Goal: Task Accomplishment & Management: Manage account settings

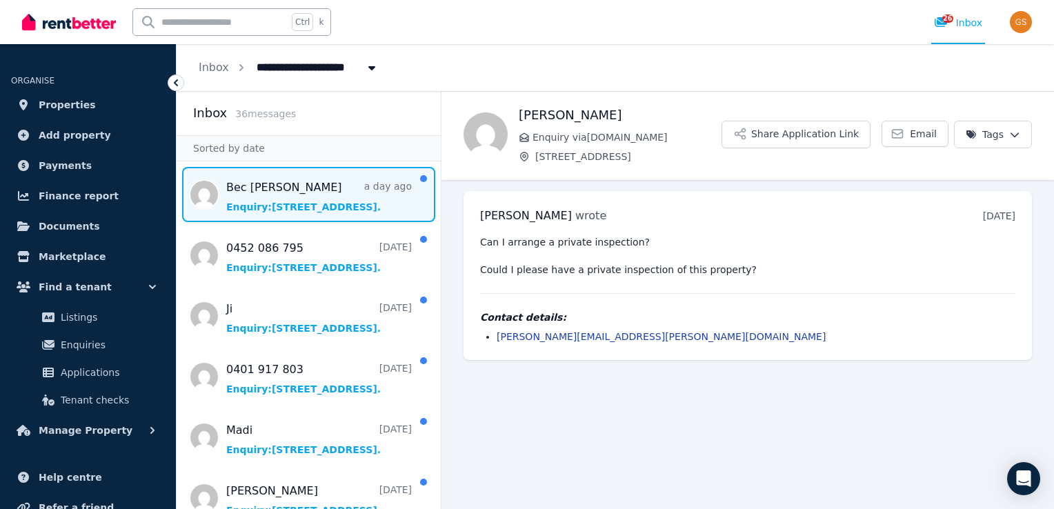
click at [257, 202] on span "Message list" at bounding box center [309, 194] width 264 height 55
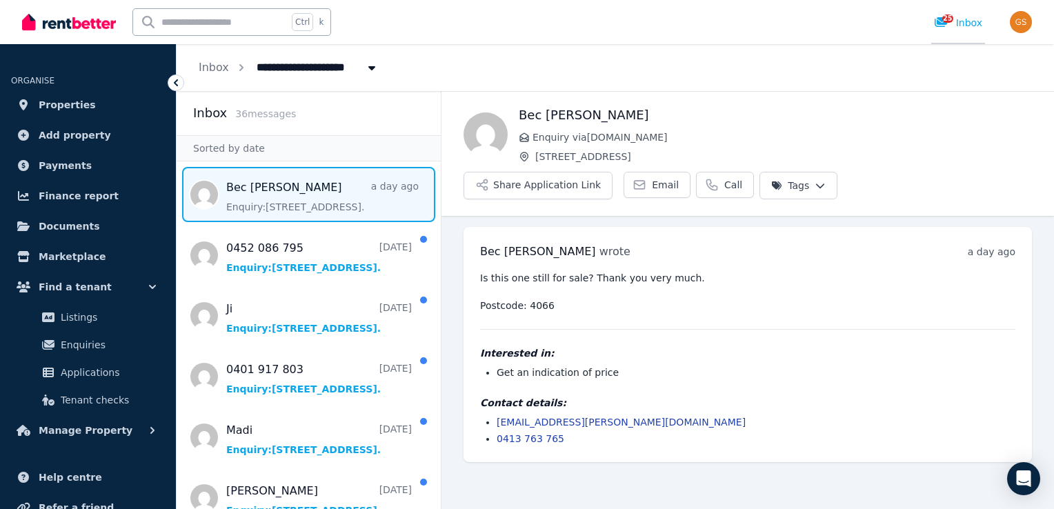
click at [962, 21] on div "25 Inbox" at bounding box center [958, 23] width 48 height 14
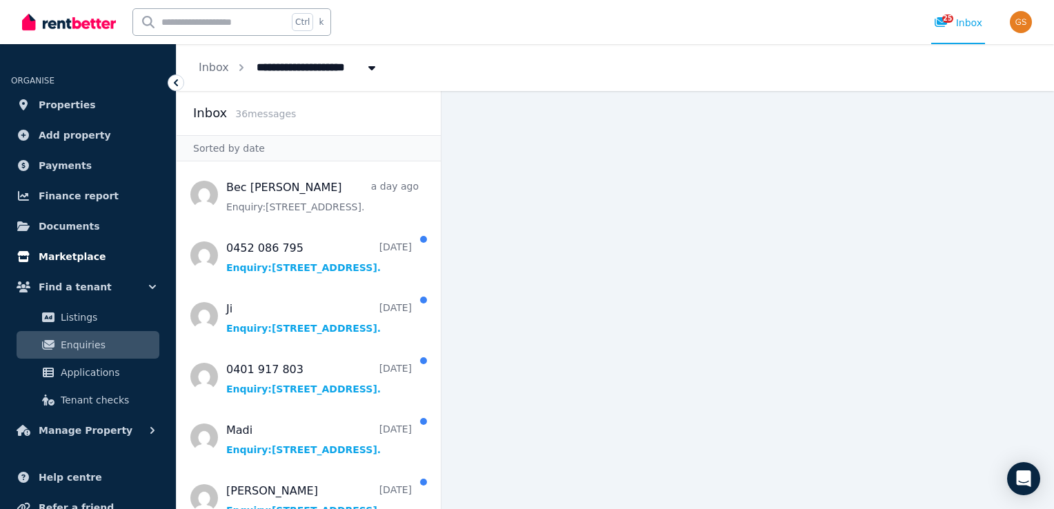
click at [66, 257] on span "Marketplace" at bounding box center [72, 256] width 67 height 17
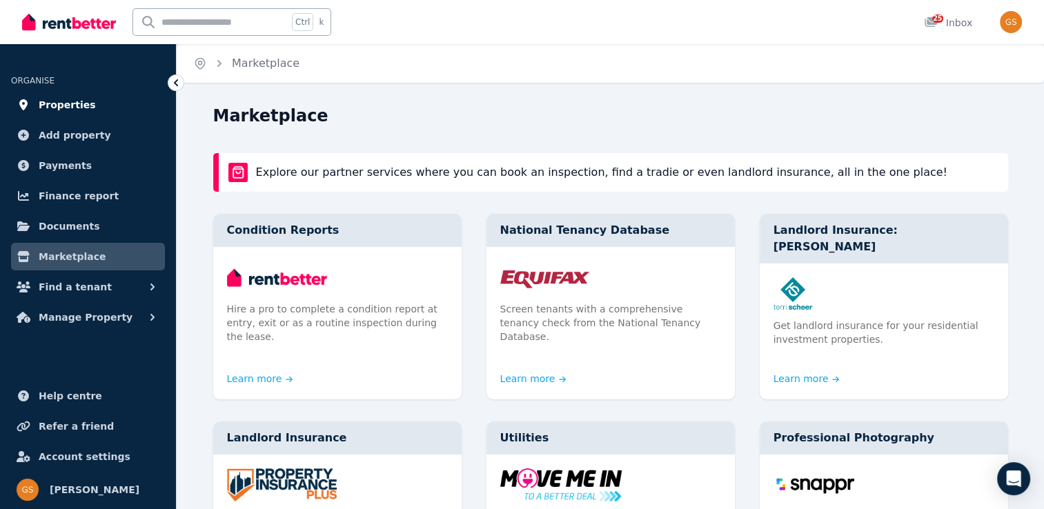
click at [63, 101] on span "Properties" at bounding box center [67, 105] width 57 height 17
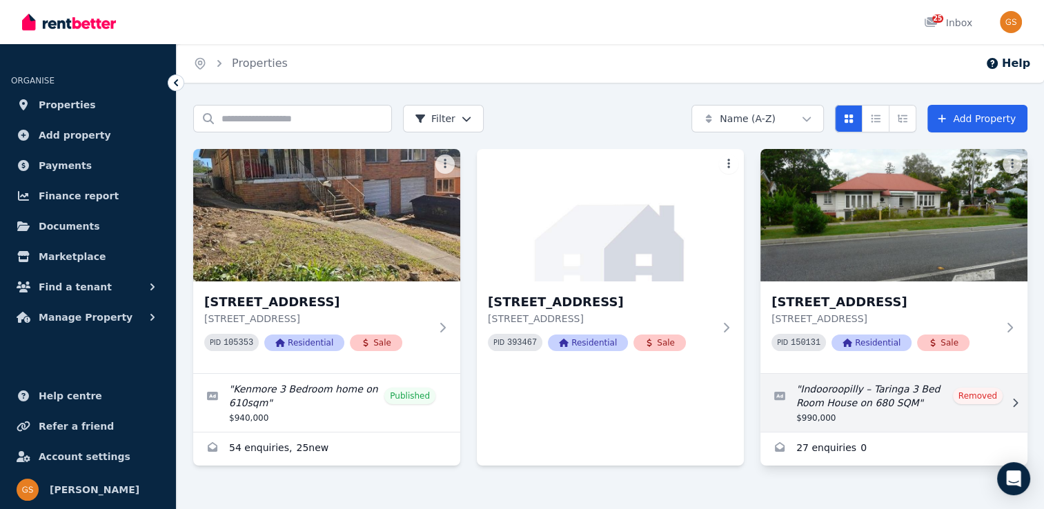
click at [975, 389] on link "Edit listing: Indooroopilly – Taringa 3 Bed Room House on 680 SQM" at bounding box center [893, 403] width 267 height 58
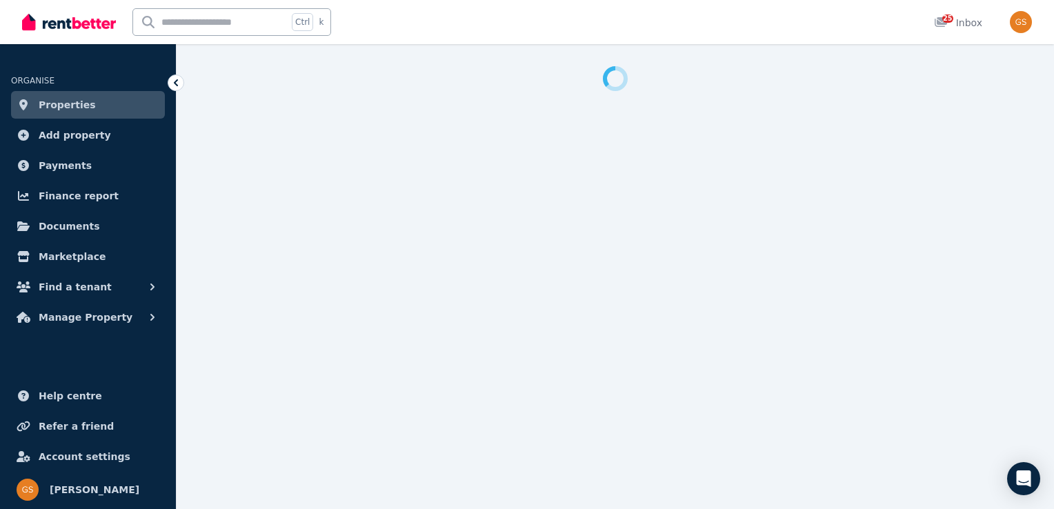
select select "***"
select select "**********"
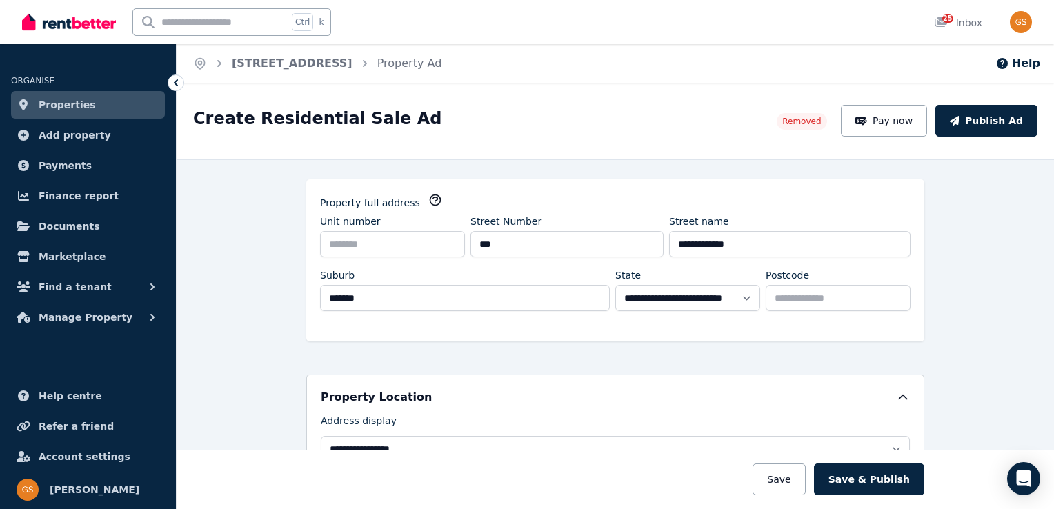
click at [821, 125] on span "Removed" at bounding box center [801, 121] width 39 height 11
click at [70, 106] on span "Properties" at bounding box center [67, 105] width 57 height 17
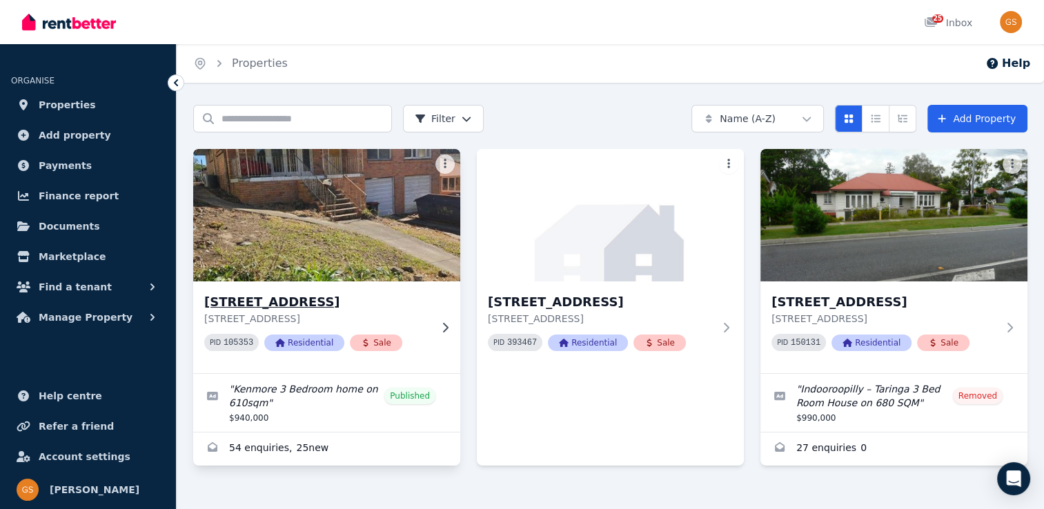
click at [295, 245] on img at bounding box center [326, 215] width 280 height 139
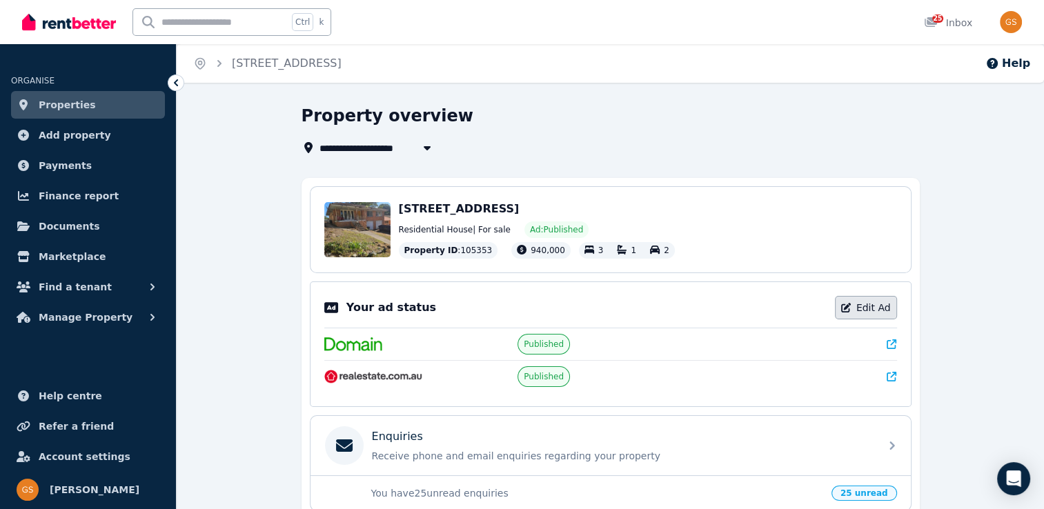
click at [867, 310] on link "Edit Ad" at bounding box center [866, 307] width 62 height 23
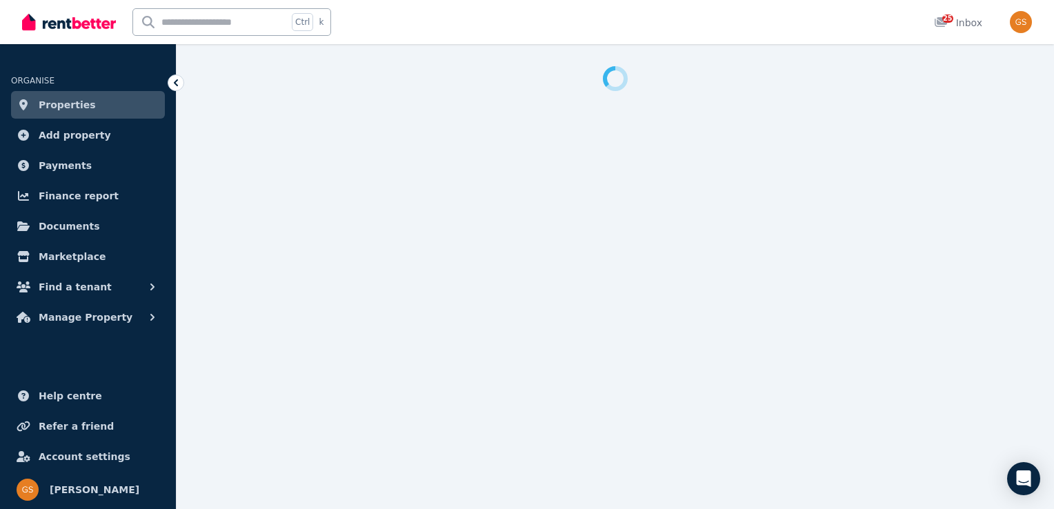
select select "**********"
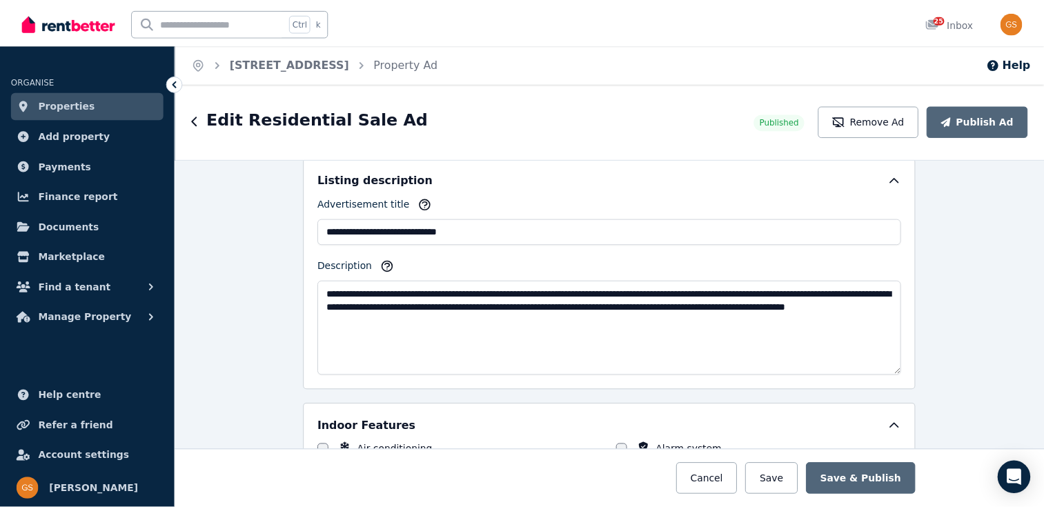
scroll to position [745, 0]
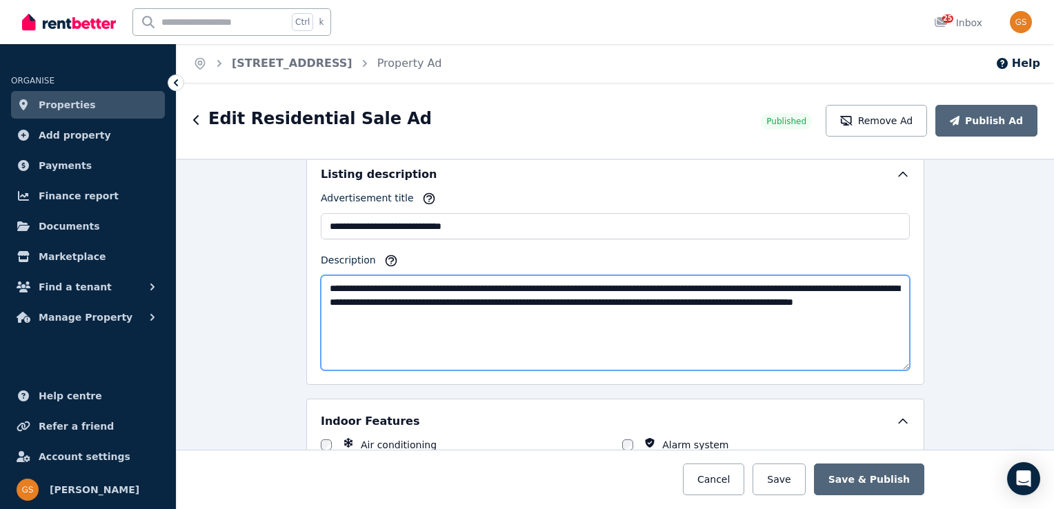
click at [502, 314] on textarea "**********" at bounding box center [615, 322] width 589 height 95
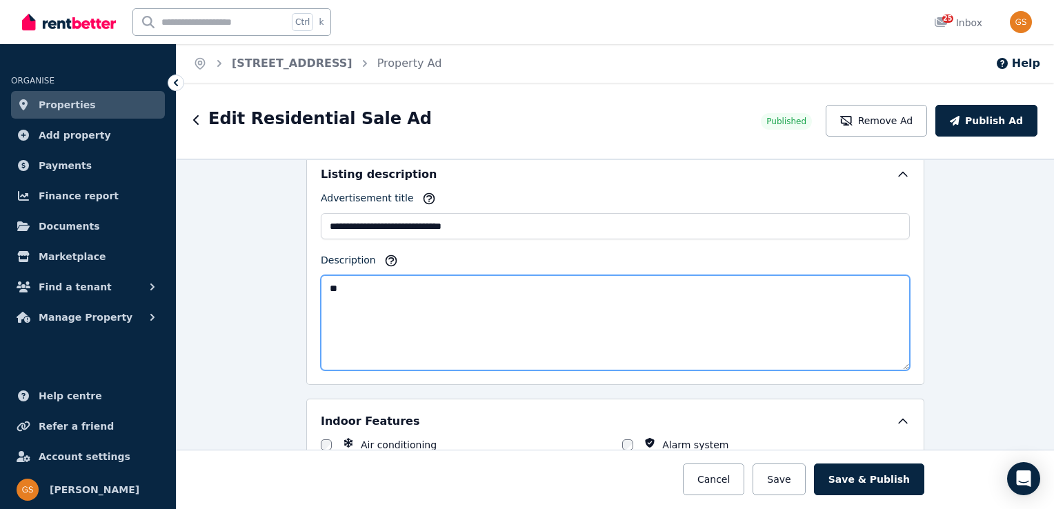
type textarea "*"
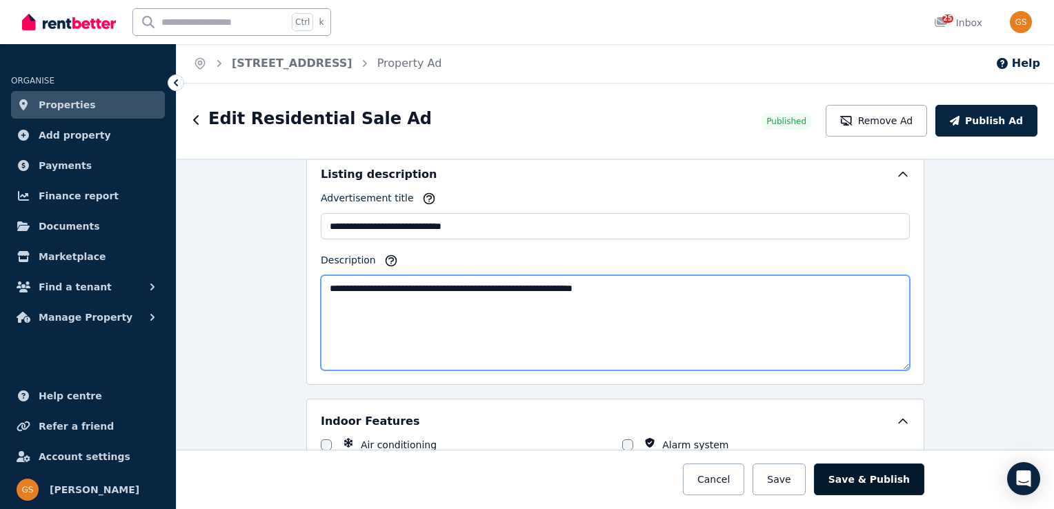
type textarea "**********"
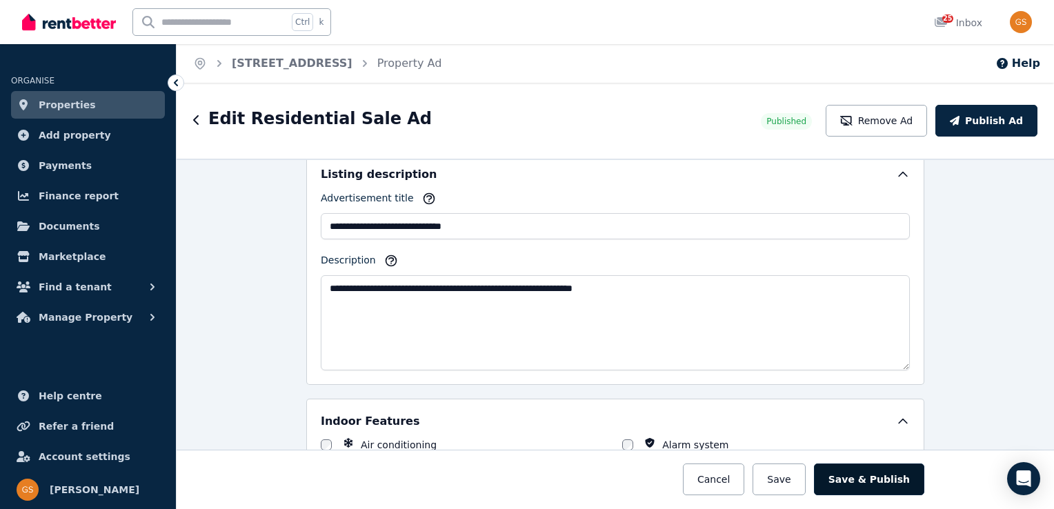
click at [864, 473] on button "Save & Publish" at bounding box center [869, 480] width 110 height 32
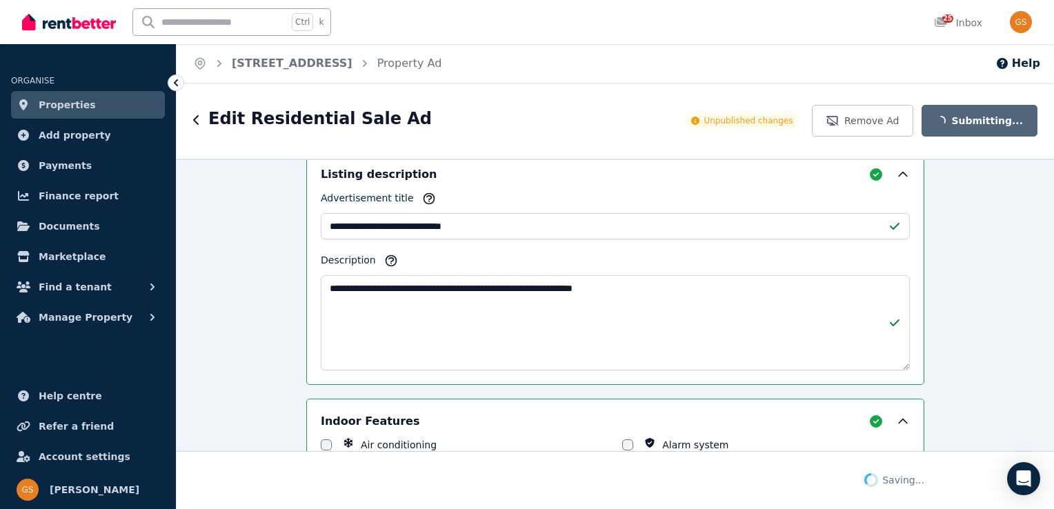
click at [864, 473] on div at bounding box center [615, 480] width 1242 height 58
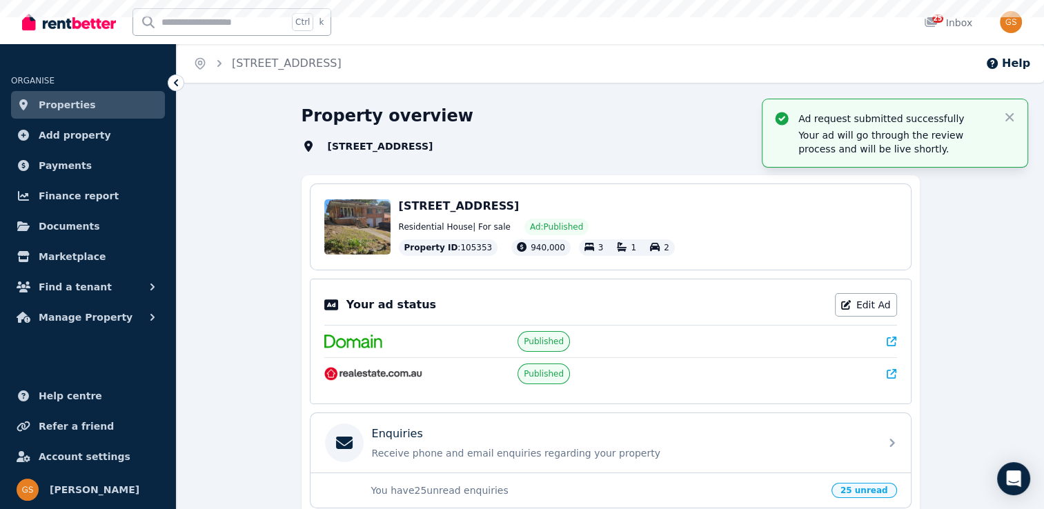
click at [864, 473] on div "Ad request submitted successfully Your ad will go through the review process an…" at bounding box center [610, 337] width 867 height 464
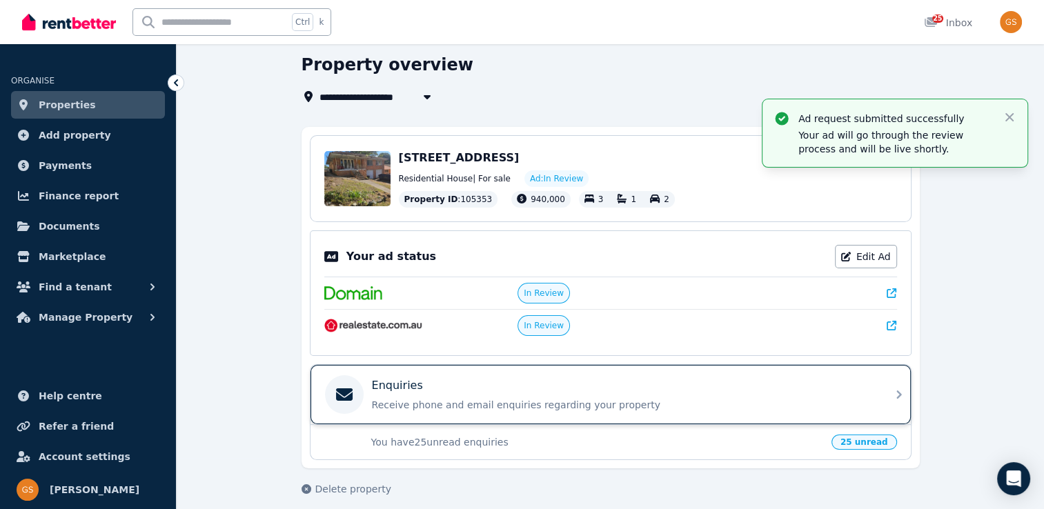
scroll to position [60, 0]
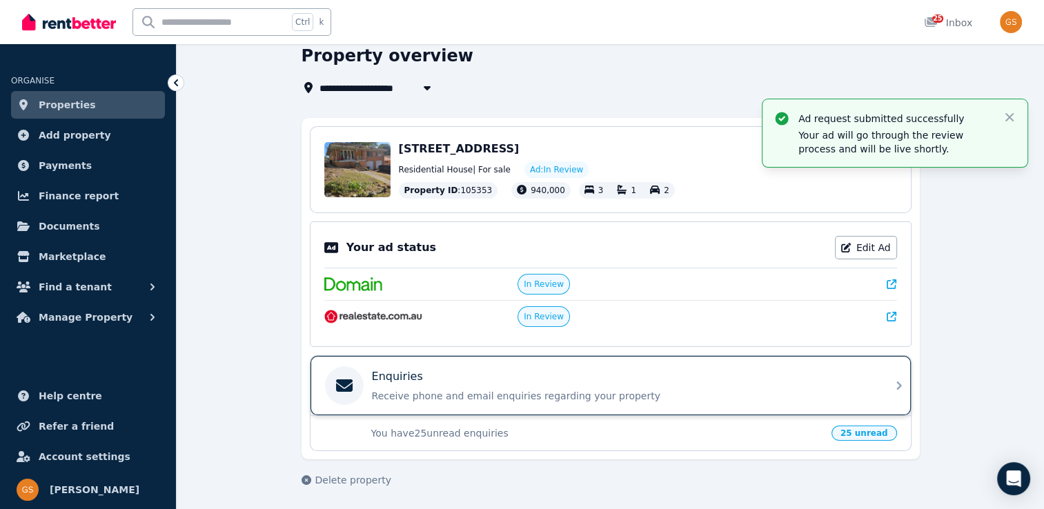
click at [585, 384] on div "Enquiries Receive phone and email enquiries regarding your property" at bounding box center [621, 385] width 499 height 34
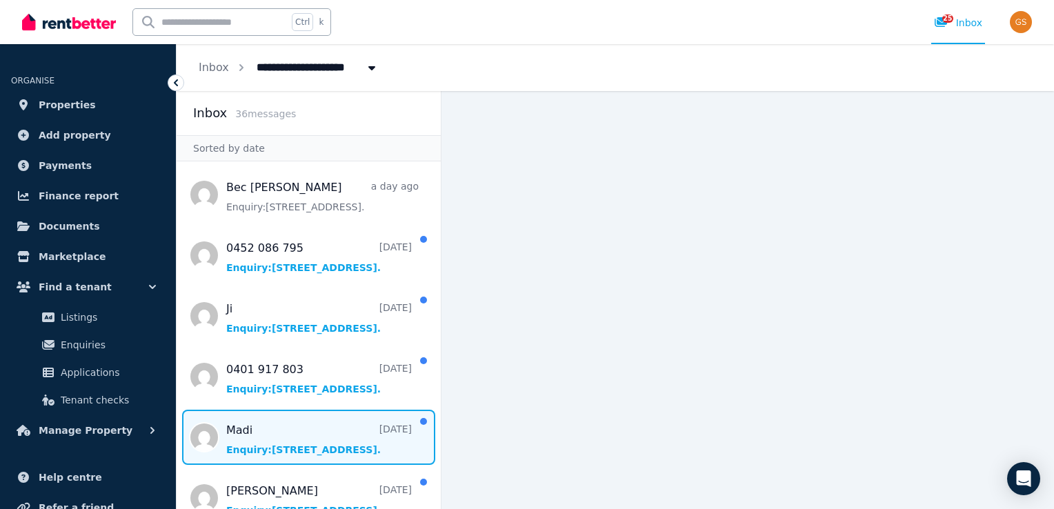
click at [246, 435] on span "Message list" at bounding box center [309, 437] width 264 height 55
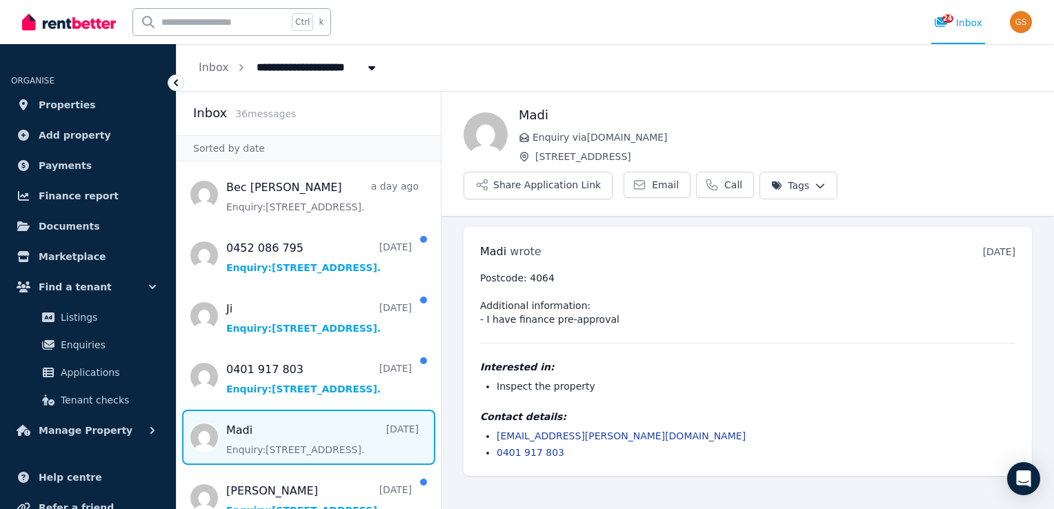
click at [1053, 489] on html "**********" at bounding box center [527, 254] width 1054 height 509
click at [588, 271] on pre "Postcode: 4064 Additional information: - I have finance pre-approval" at bounding box center [747, 298] width 535 height 55
click at [535, 379] on li "Inspect the property" at bounding box center [756, 386] width 519 height 14
click at [371, 432] on span "Message list" at bounding box center [309, 437] width 264 height 55
click at [267, 443] on span "Message list" at bounding box center [309, 437] width 264 height 55
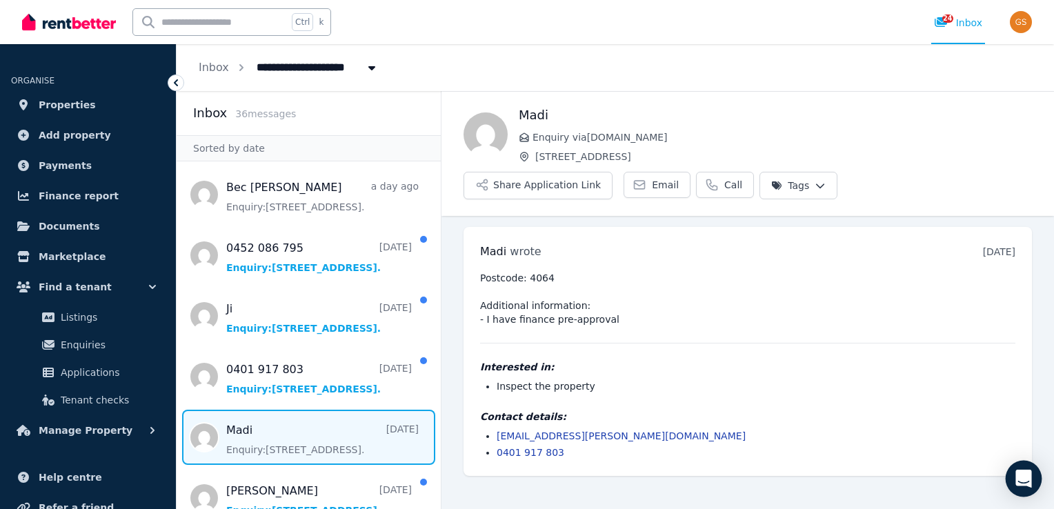
click at [1017, 481] on icon "Open Intercom Messenger" at bounding box center [1024, 479] width 18 height 18
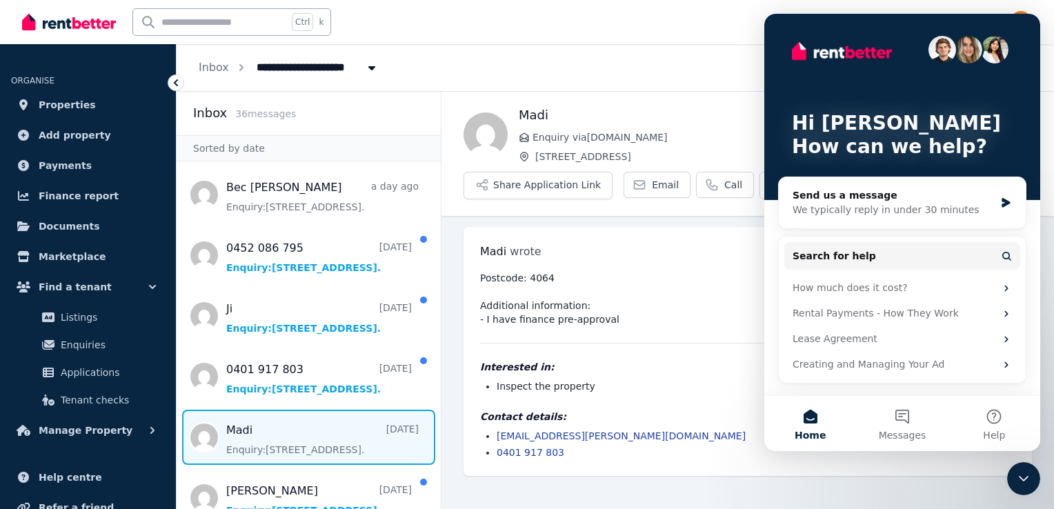
click at [810, 431] on span "Home" at bounding box center [810, 435] width 31 height 10
click at [810, 421] on button "Home" at bounding box center [810, 423] width 92 height 55
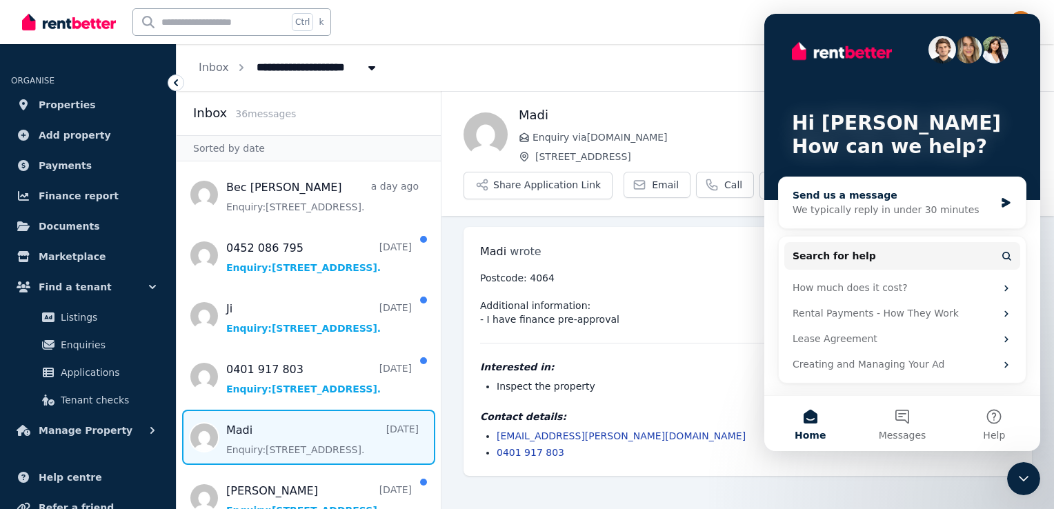
click at [1005, 197] on icon "Intercom messenger" at bounding box center [1006, 202] width 12 height 11
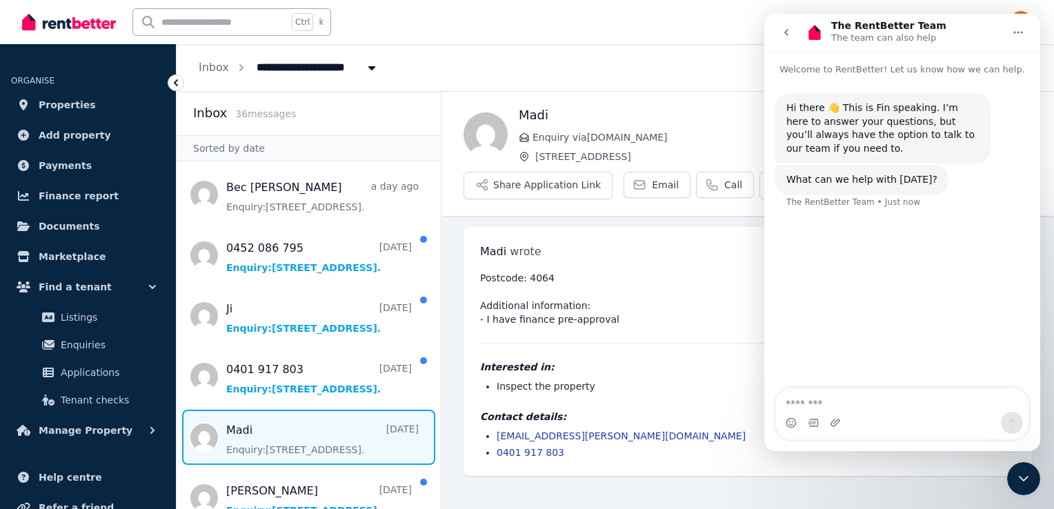
click at [1022, 33] on icon "Home" at bounding box center [1018, 32] width 11 height 11
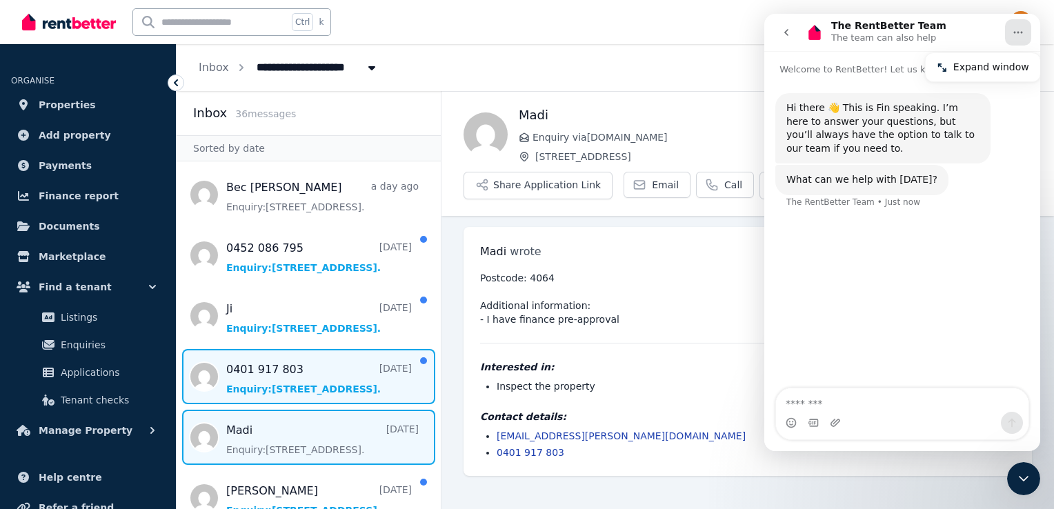
click at [281, 388] on span "Message list" at bounding box center [309, 376] width 264 height 55
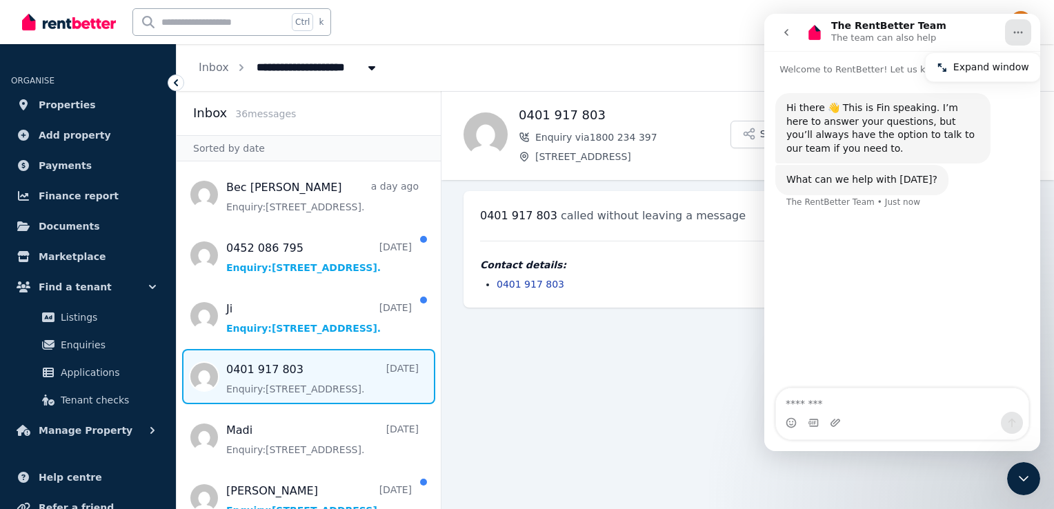
click at [936, 2] on link "23 Inbox" at bounding box center [958, 22] width 54 height 44
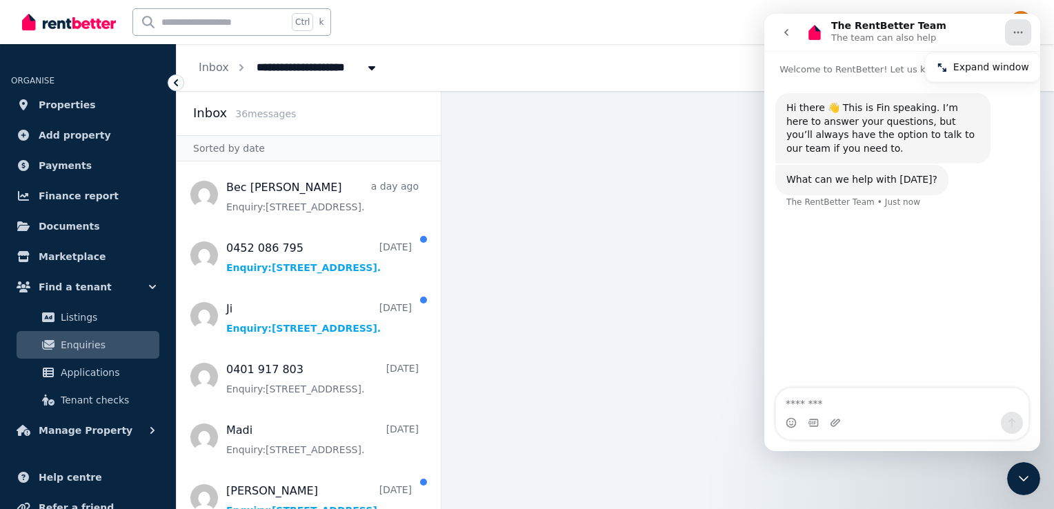
click at [815, 474] on main at bounding box center [747, 300] width 613 height 418
click at [65, 102] on span "Properties" at bounding box center [67, 105] width 57 height 17
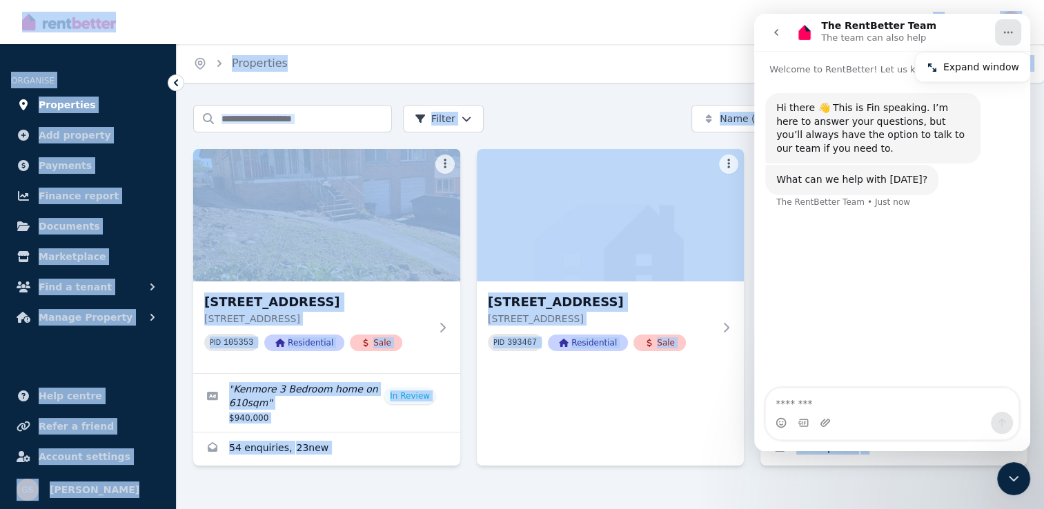
click at [66, 101] on span "Properties" at bounding box center [67, 105] width 57 height 17
click at [428, 476] on div "Search properties Filter Name (A-Z) Add Property [STREET_ADDRESS][GEOGRAPHIC_DA…" at bounding box center [610, 304] width 834 height 399
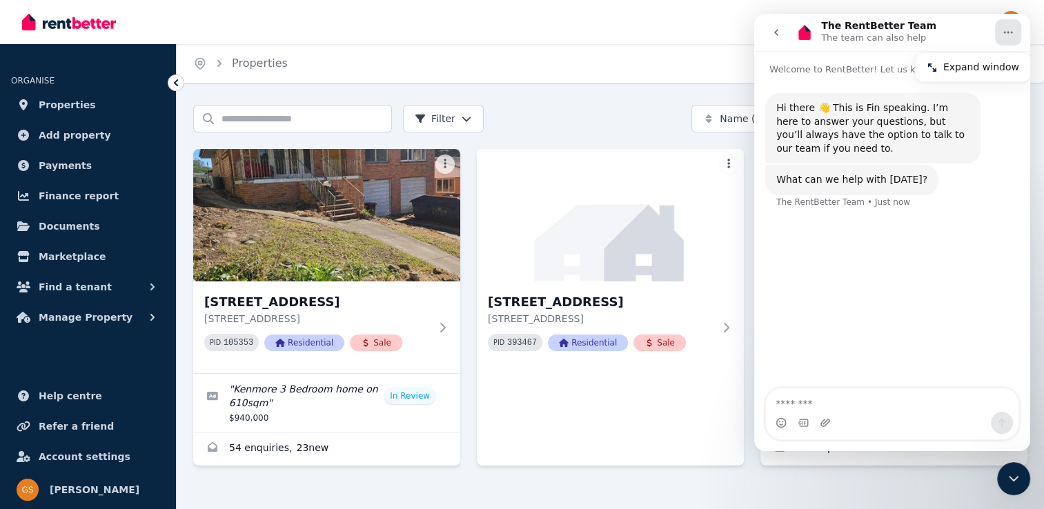
click at [776, 30] on icon "go back" at bounding box center [776, 32] width 4 height 7
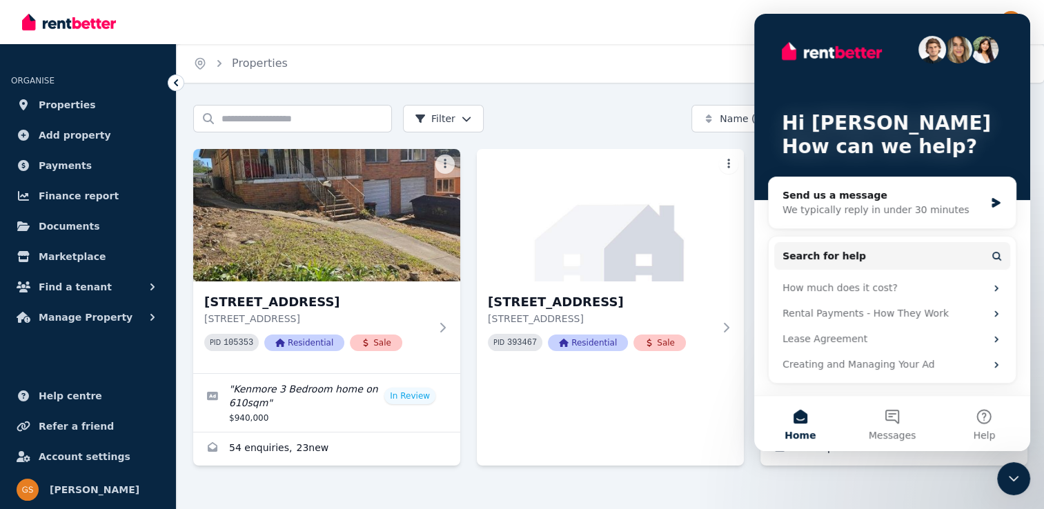
click at [776, 30] on div "Hi [PERSON_NAME] 👋 How can we help?" at bounding box center [892, 107] width 248 height 186
click at [895, 419] on button "Messages" at bounding box center [892, 423] width 92 height 55
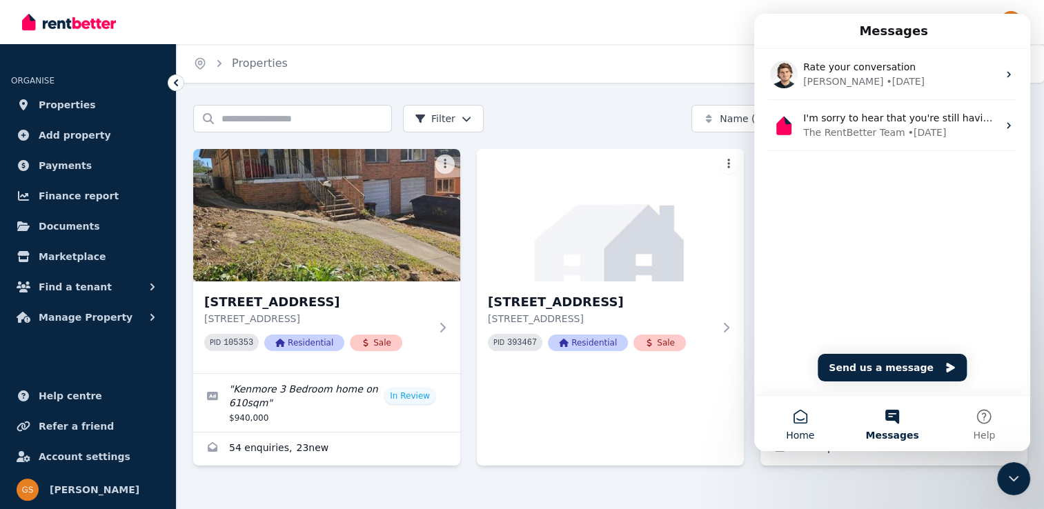
click at [795, 421] on button "Home" at bounding box center [800, 423] width 92 height 55
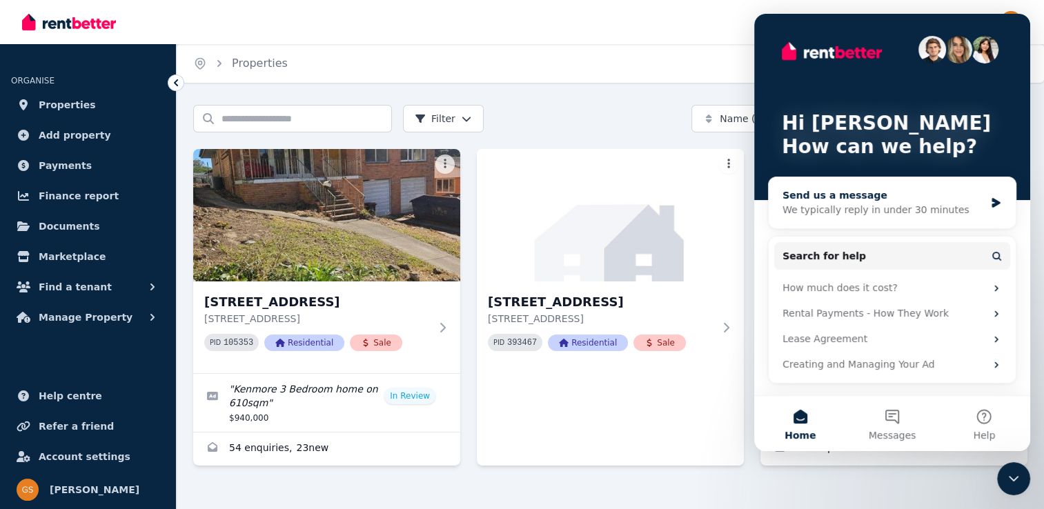
click at [999, 200] on icon "Intercom messenger" at bounding box center [996, 202] width 12 height 11
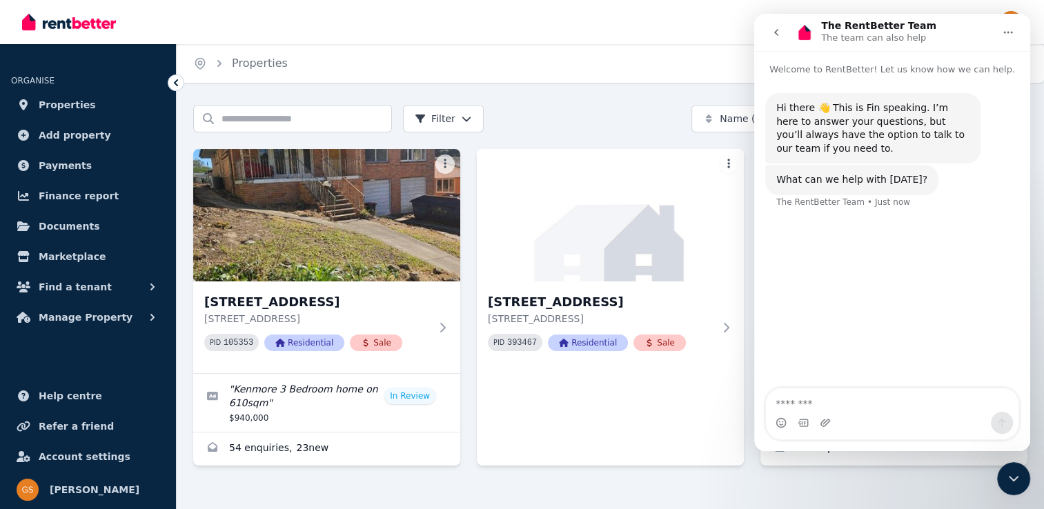
click at [1011, 30] on icon "Home" at bounding box center [1007, 32] width 11 height 11
click at [775, 34] on icon "go back" at bounding box center [776, 32] width 11 height 11
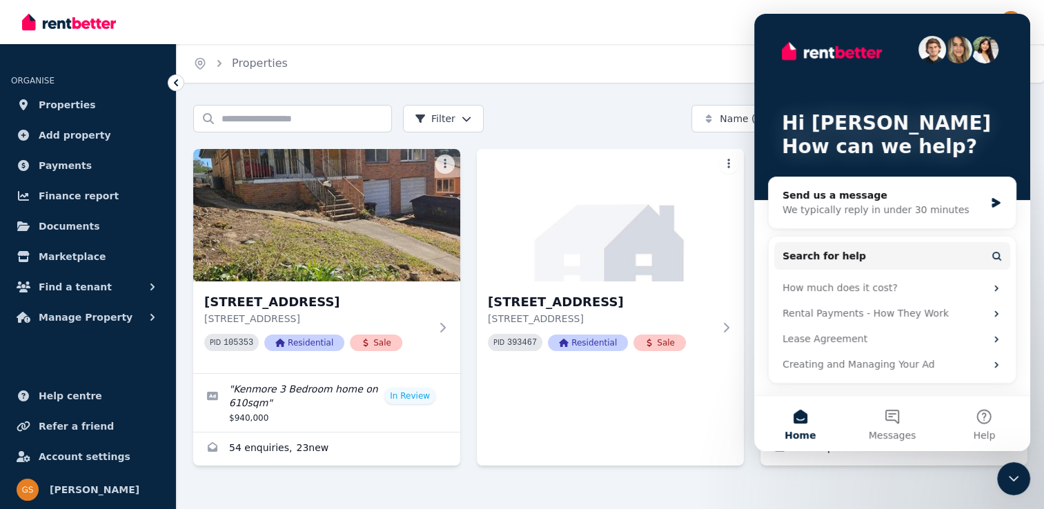
click at [711, 59] on div "Home Properties Help" at bounding box center [610, 63] width 867 height 39
click at [1010, 11] on img "button" at bounding box center [1011, 22] width 22 height 22
click at [909, 466] on div "Search properties Filter Name (A-Z) Add Property [STREET_ADDRESS][GEOGRAPHIC_DA…" at bounding box center [610, 304] width 834 height 399
click at [1032, 454] on div "Search properties Filter Name (A-Z) Add Property [STREET_ADDRESS][GEOGRAPHIC_DA…" at bounding box center [610, 317] width 867 height 424
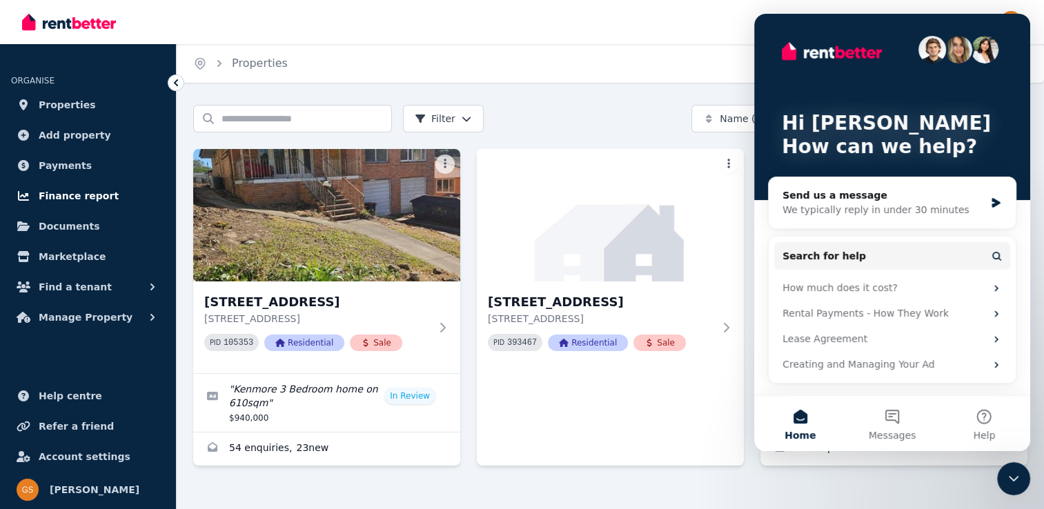
click at [79, 195] on span "Finance report" at bounding box center [79, 196] width 80 height 17
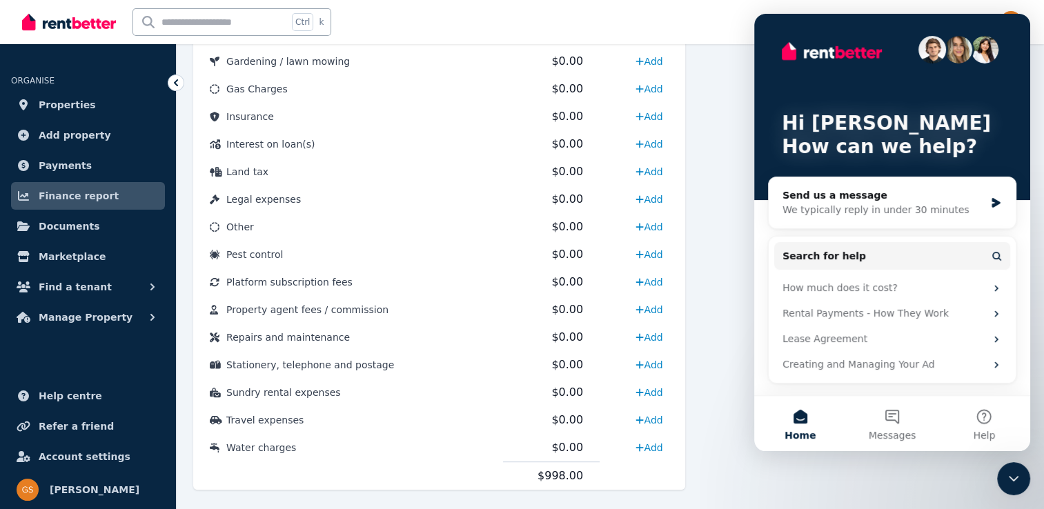
scroll to position [698, 0]
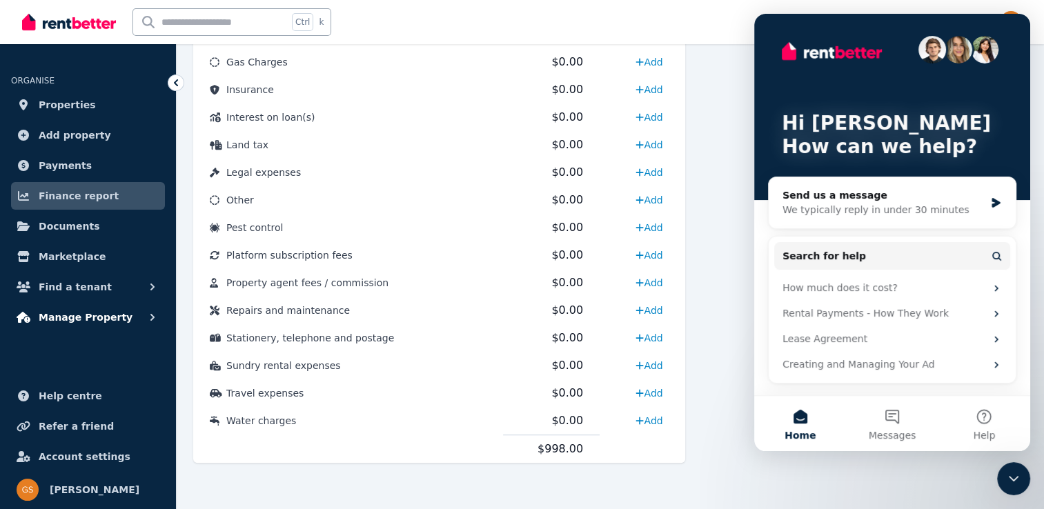
click at [77, 313] on span "Manage Property" at bounding box center [86, 317] width 94 height 17
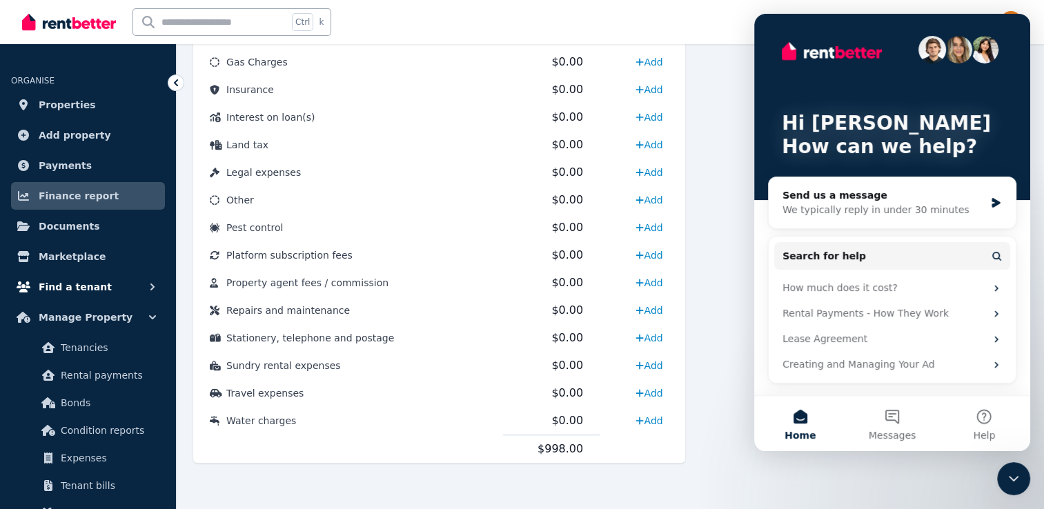
click at [74, 289] on span "Find a tenant" at bounding box center [75, 287] width 73 height 17
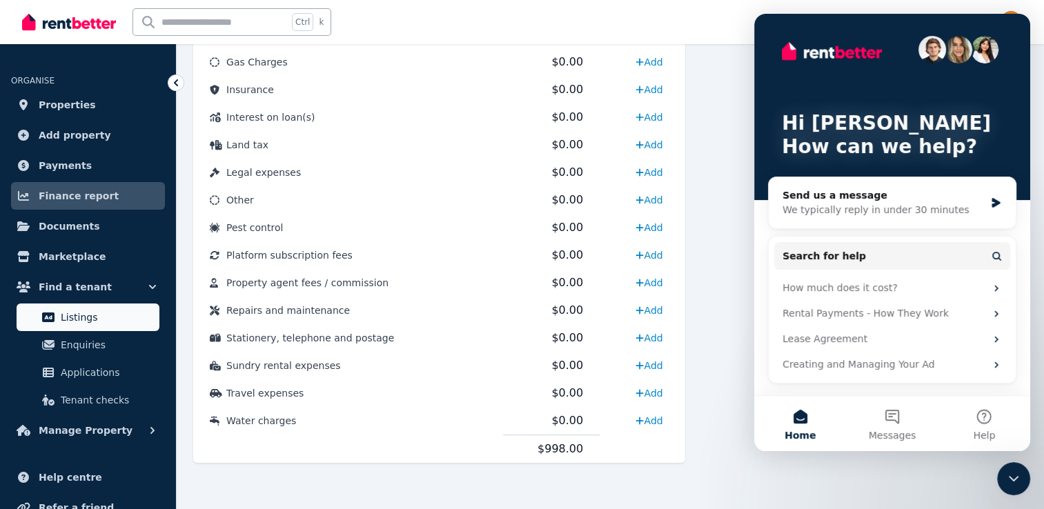
click at [74, 310] on span "Listings" at bounding box center [107, 317] width 93 height 17
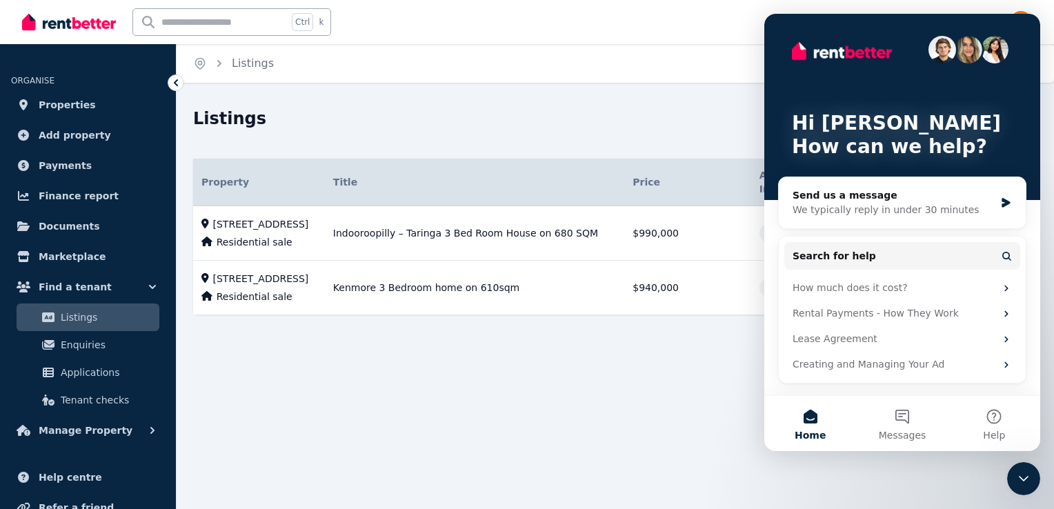
click at [723, 101] on div "Home Listings Listings Create ad Property Title Details Price Additional Inform…" at bounding box center [527, 254] width 1054 height 509
click at [717, 110] on div "Listings" at bounding box center [562, 121] width 738 height 26
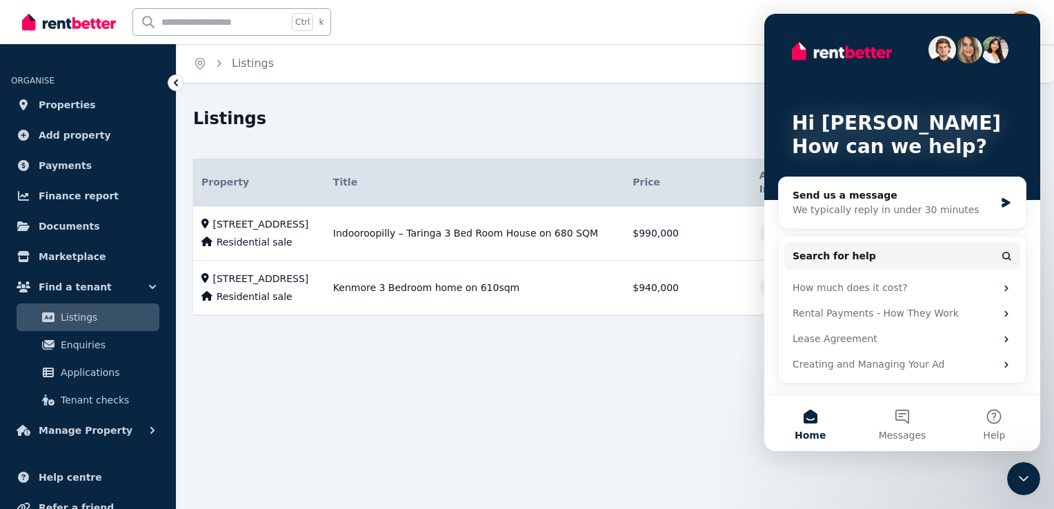
click at [996, 101] on div "Hi [PERSON_NAME] 👋 How can we help?" at bounding box center [902, 107] width 248 height 186
click at [1026, 473] on icon "Close Intercom Messenger" at bounding box center [1023, 478] width 17 height 17
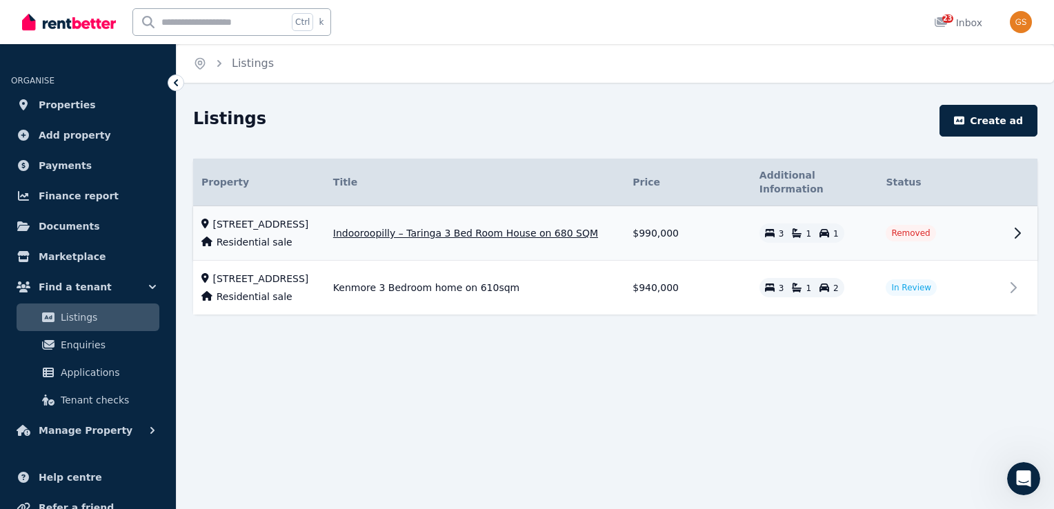
click at [916, 228] on span "Removed" at bounding box center [910, 233] width 39 height 11
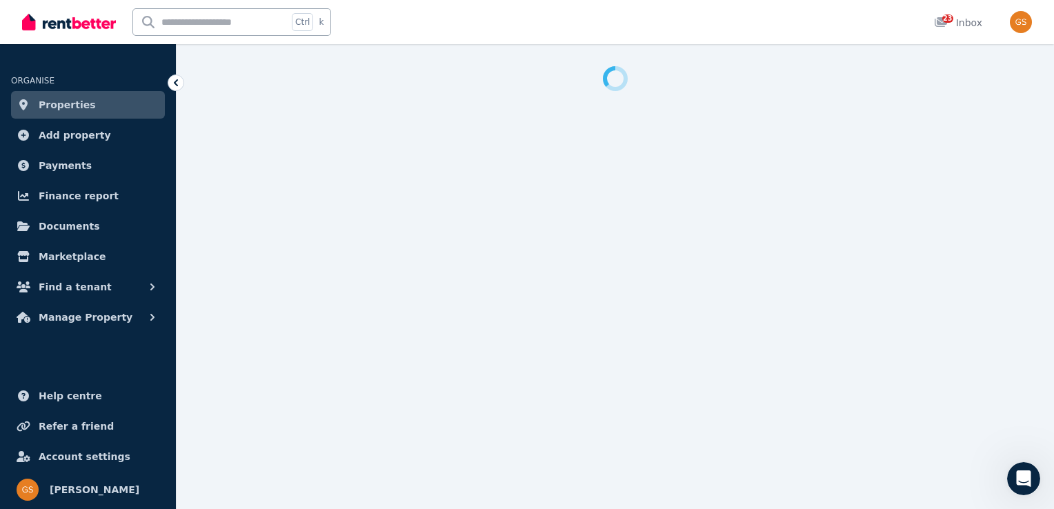
select select "***"
select select "**********"
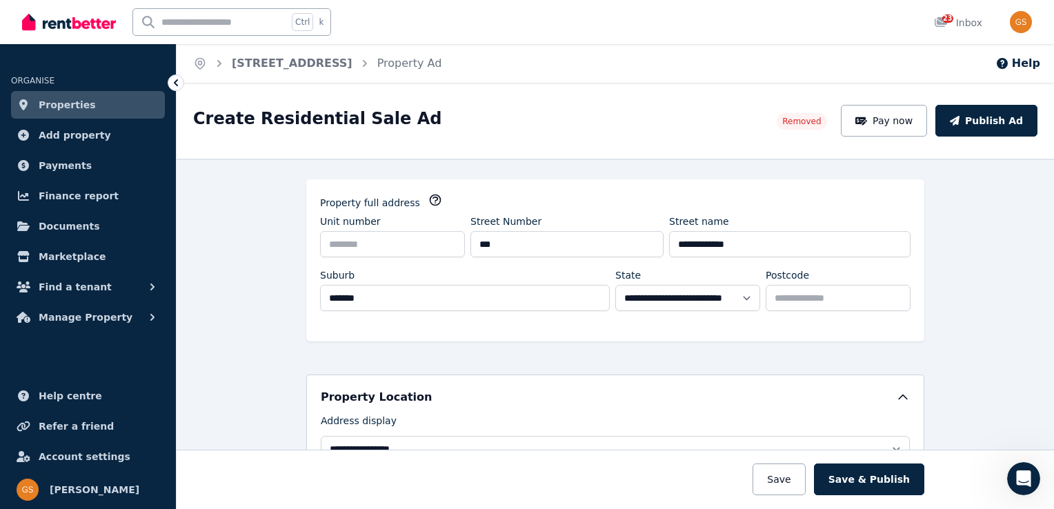
click at [819, 126] on span "Removed" at bounding box center [801, 121] width 39 height 11
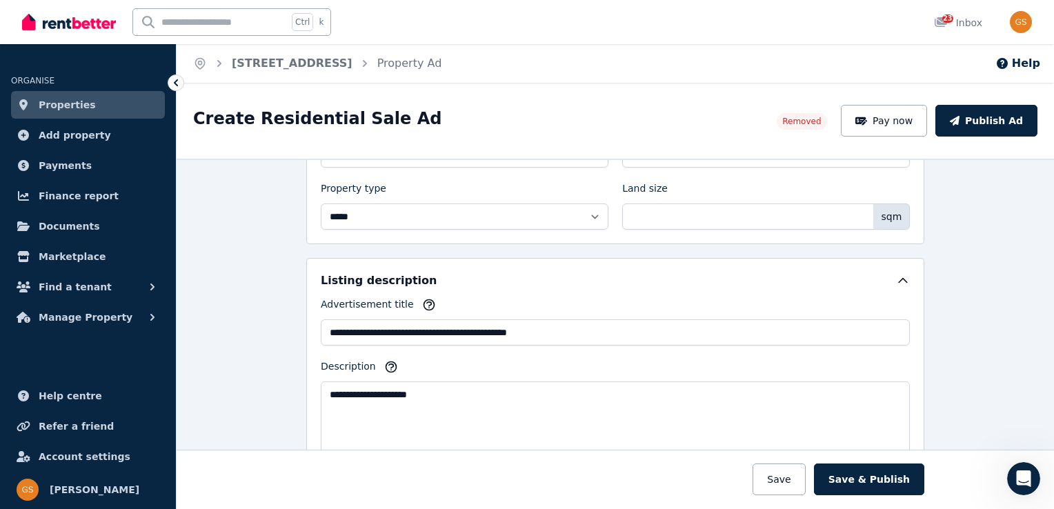
scroll to position [717, 0]
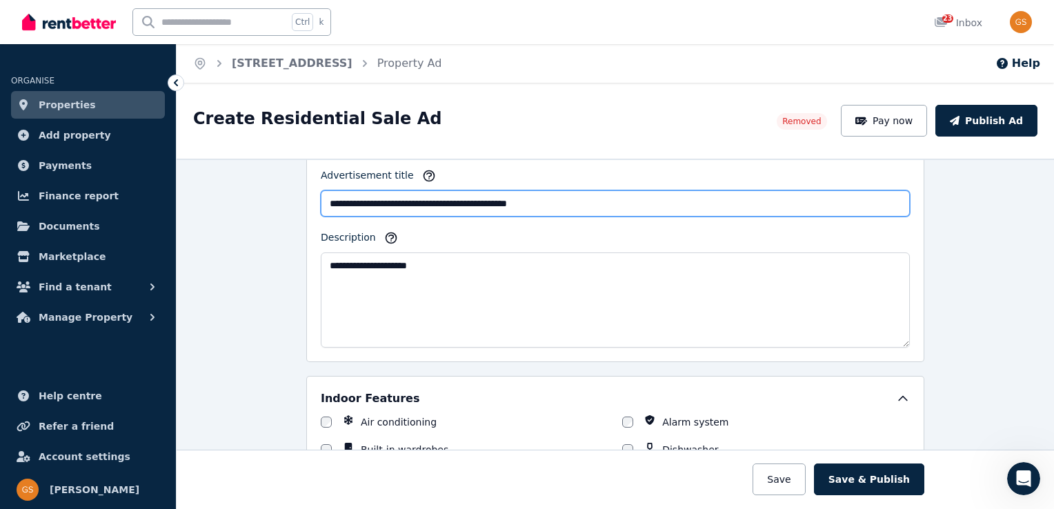
click at [570, 200] on input "**********" at bounding box center [615, 203] width 589 height 26
type input "*"
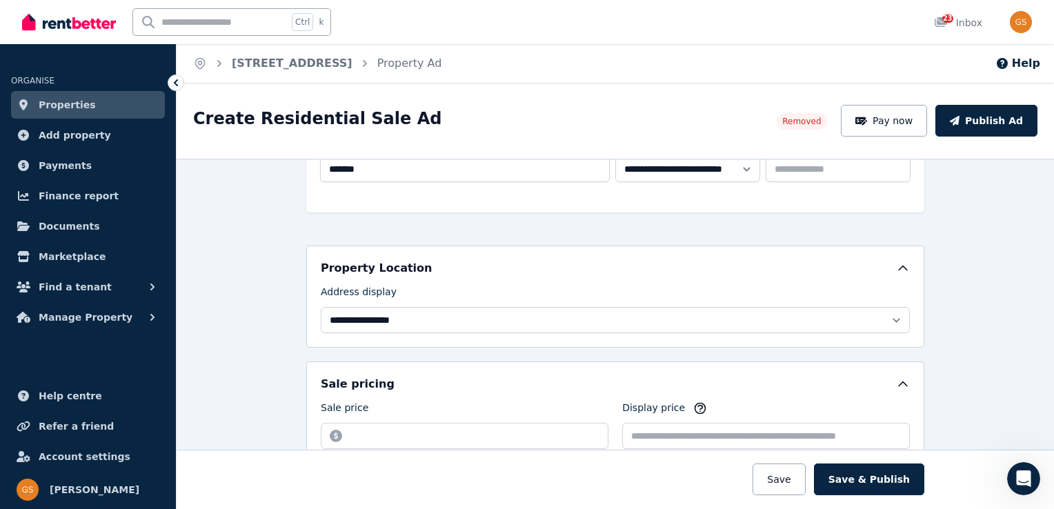
scroll to position [0, 0]
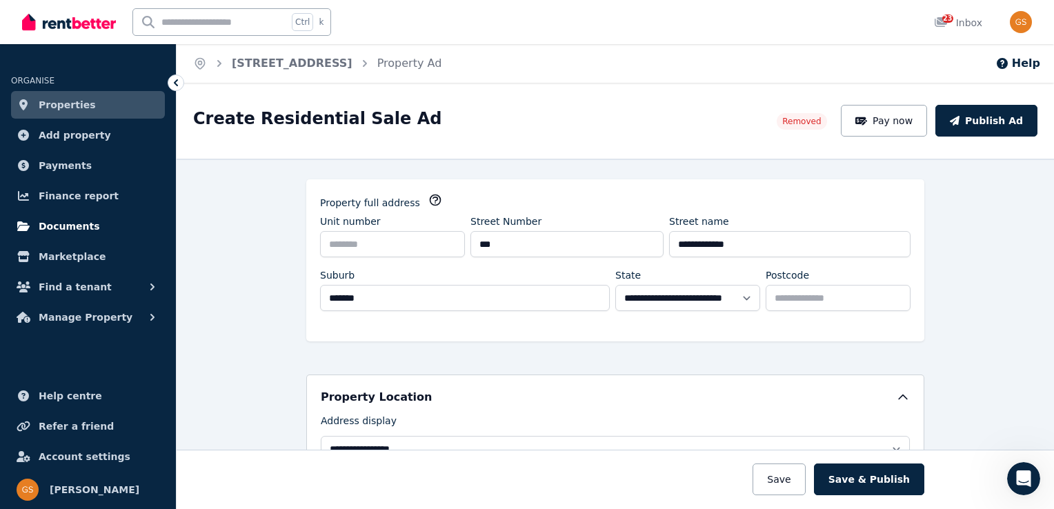
click at [63, 225] on span "Documents" at bounding box center [69, 226] width 61 height 17
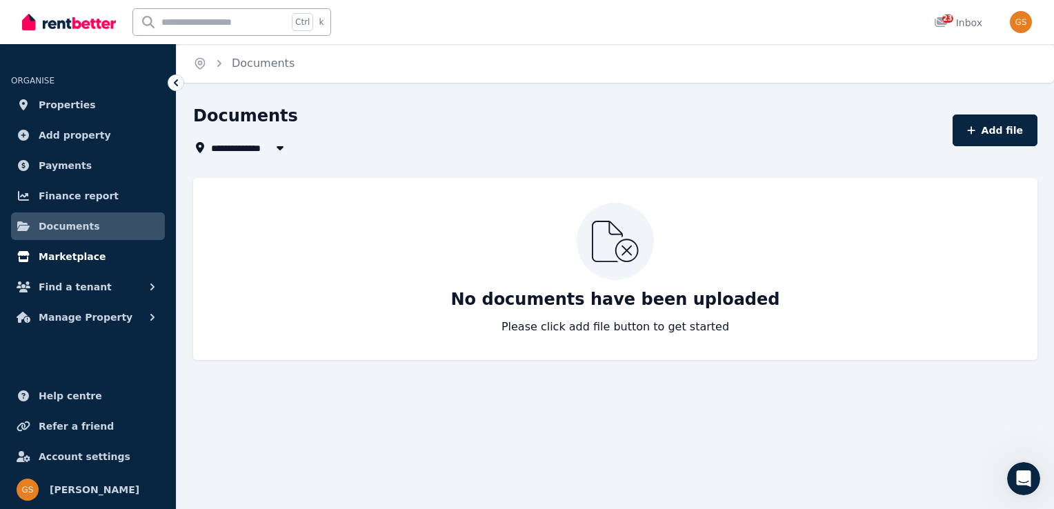
click at [63, 250] on span "Marketplace" at bounding box center [72, 256] width 67 height 17
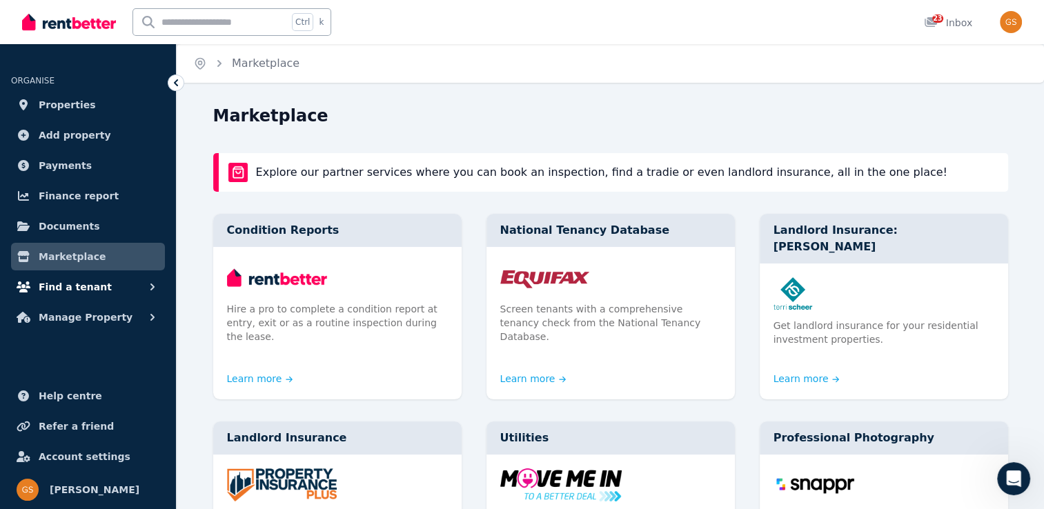
click at [61, 283] on span "Find a tenant" at bounding box center [75, 287] width 73 height 17
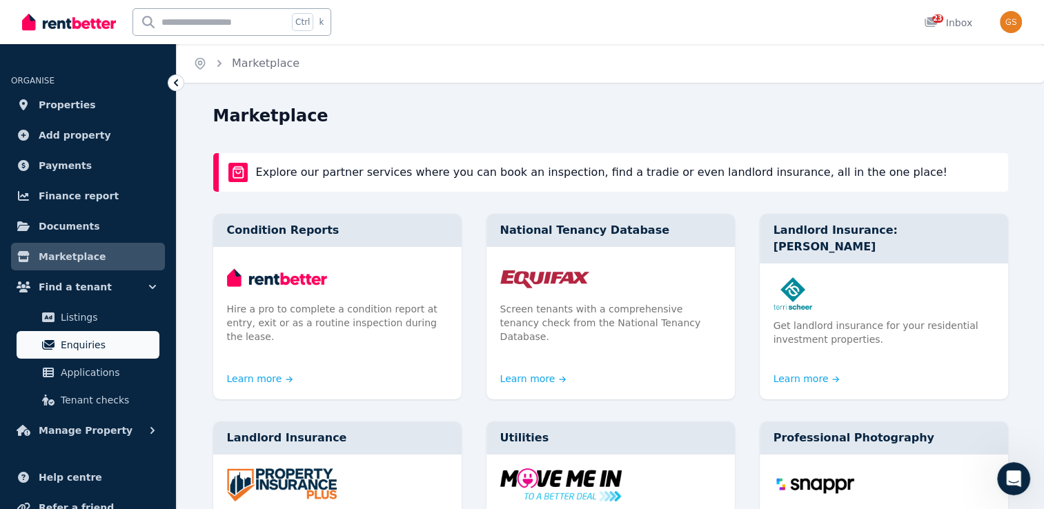
click at [69, 344] on span "Enquiries" at bounding box center [107, 345] width 93 height 17
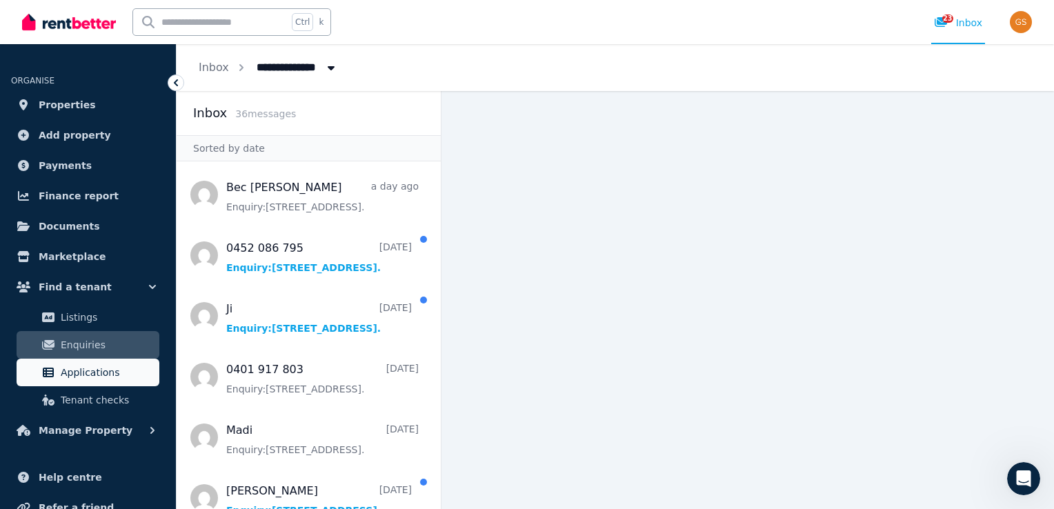
click at [71, 368] on span "Applications" at bounding box center [107, 372] width 93 height 17
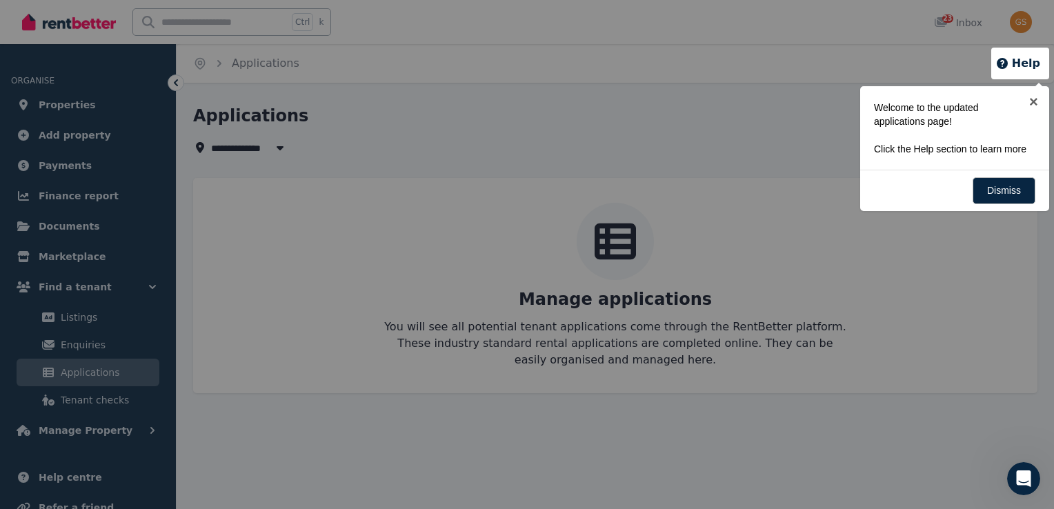
click at [79, 399] on div at bounding box center [527, 254] width 1054 height 509
click at [79, 291] on div at bounding box center [527, 254] width 1054 height 509
click at [1035, 101] on link "×" at bounding box center [1033, 101] width 31 height 31
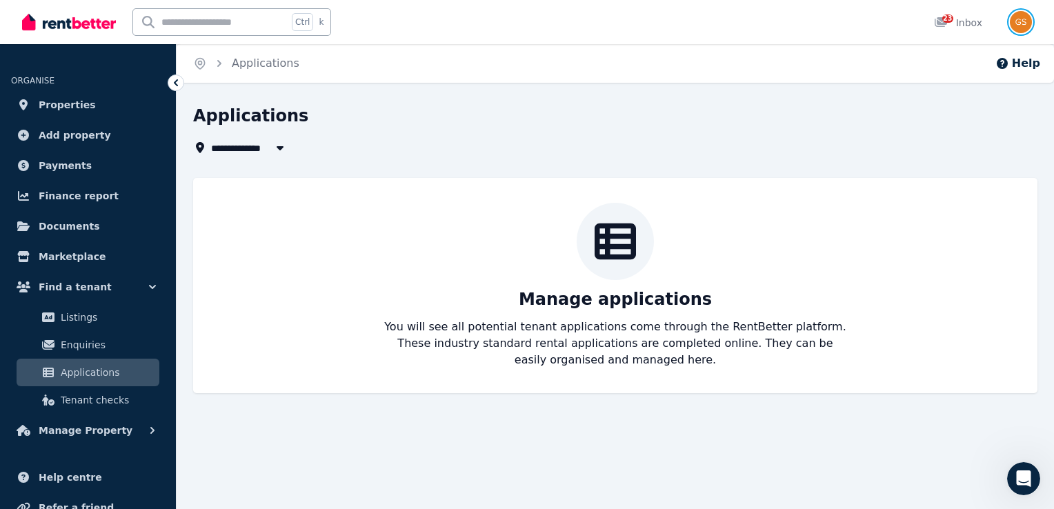
click at [1019, 18] on img "button" at bounding box center [1021, 22] width 22 height 22
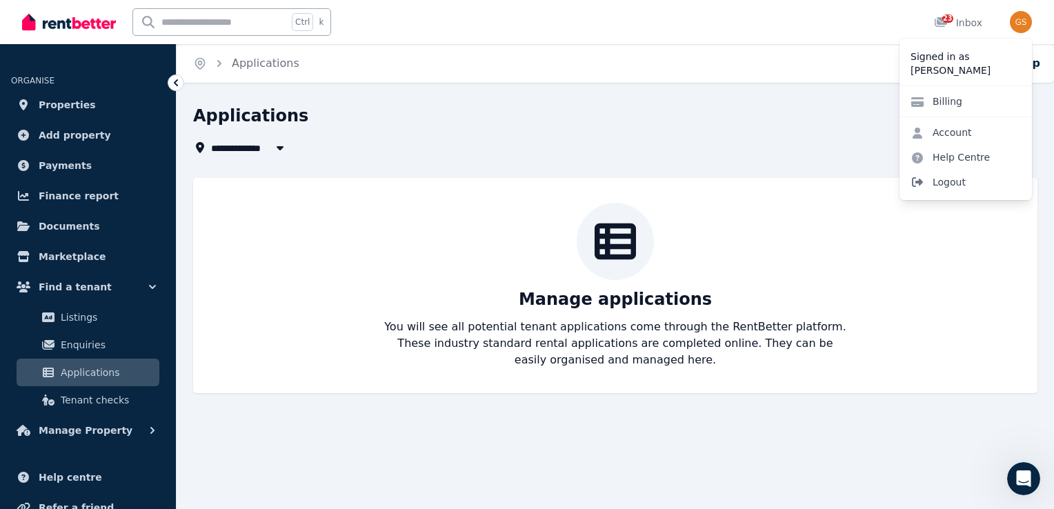
click at [946, 185] on span "Logout" at bounding box center [966, 182] width 132 height 25
